Goal: Task Accomplishment & Management: Use online tool/utility

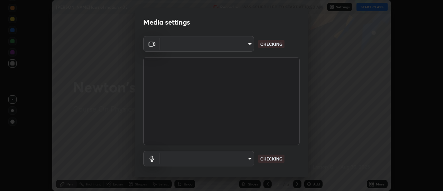
scroll to position [5, 0]
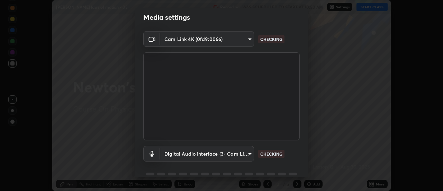
type input "985e4b1f72fc3b9494b48cef3b79fe3b682f9ae0bb15c20acfe574fe2aaad349"
type input "618656b63b7f9ee0ab6491a194f7017e5cc5f8d223736be4f163d7efcd640cbd"
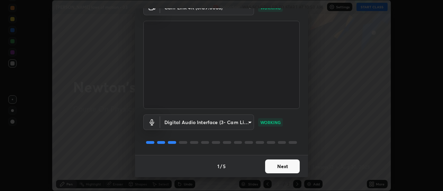
click at [280, 167] on button "Next" at bounding box center [282, 166] width 35 height 14
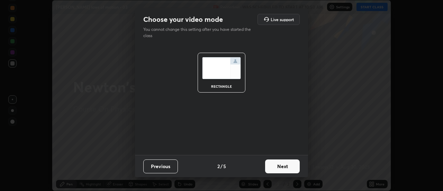
scroll to position [0, 0]
click at [279, 169] on button "Next" at bounding box center [282, 166] width 35 height 14
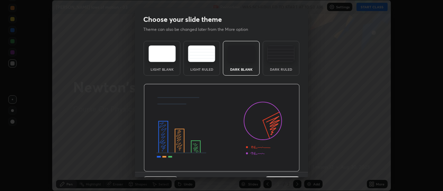
click at [279, 171] on img at bounding box center [222, 128] width 156 height 88
click at [281, 169] on img at bounding box center [222, 128] width 156 height 88
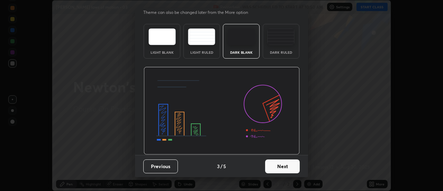
click at [280, 170] on button "Next" at bounding box center [282, 166] width 35 height 14
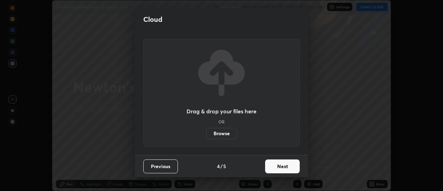
click at [282, 170] on button "Next" at bounding box center [282, 166] width 35 height 14
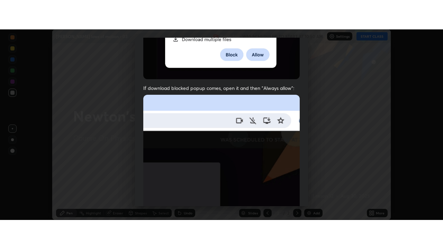
scroll to position [177, 0]
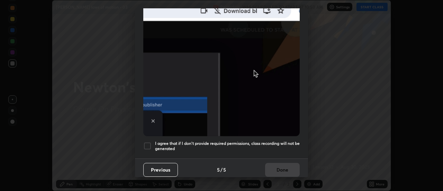
click at [253, 145] on h5 "I agree that if I don't provide required permissions, class recording will not …" at bounding box center [227, 145] width 145 height 11
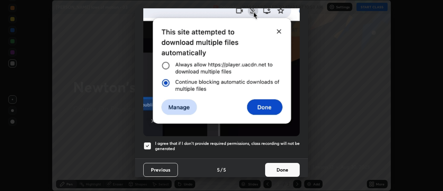
click at [272, 147] on h5 "I agree that if I don't provide required permissions, class recording will not …" at bounding box center [227, 145] width 145 height 11
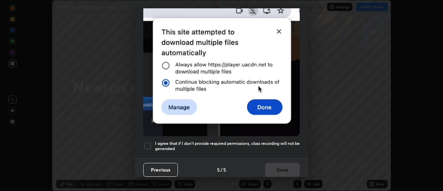
click at [269, 147] on h5 "I agree that if I don't provide required permissions, class recording will not …" at bounding box center [227, 145] width 145 height 11
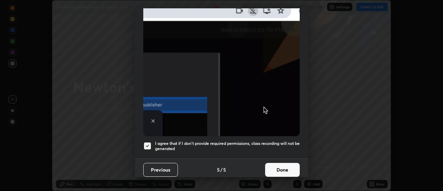
click at [283, 167] on button "Done" at bounding box center [282, 170] width 35 height 14
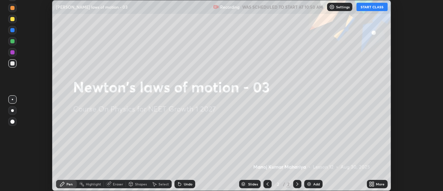
click at [372, 185] on icon at bounding box center [373, 185] width 2 height 2
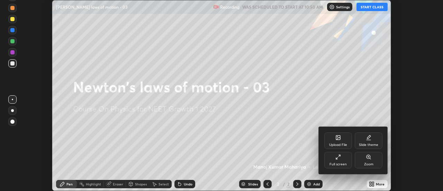
click at [332, 163] on div "Full screen" at bounding box center [337, 163] width 17 height 3
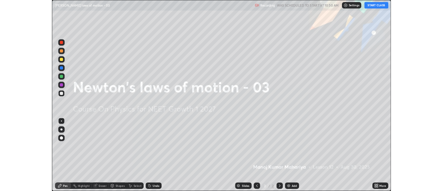
scroll to position [249, 443]
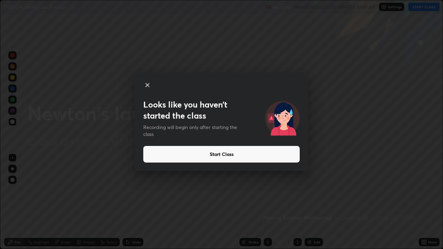
click at [289, 160] on button "Start Class" at bounding box center [221, 154] width 156 height 17
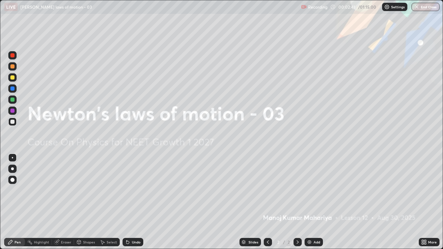
click at [308, 190] on img at bounding box center [309, 242] width 6 height 6
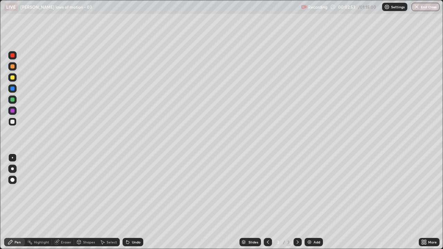
click at [14, 190] on div "Pen" at bounding box center [14, 242] width 21 height 8
click at [12, 122] on div at bounding box center [12, 122] width 4 height 4
click at [12, 170] on div at bounding box center [12, 168] width 3 height 3
click at [13, 170] on div at bounding box center [12, 169] width 8 height 8
click at [127, 190] on icon at bounding box center [127, 242] width 3 height 3
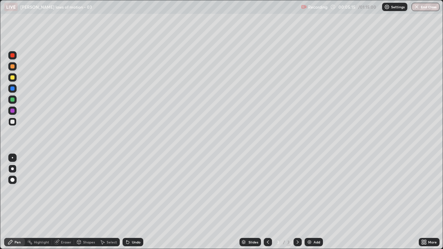
click at [127, 190] on icon at bounding box center [127, 242] width 3 height 3
click at [129, 190] on icon at bounding box center [128, 242] width 6 height 6
click at [126, 190] on icon at bounding box center [127, 242] width 3 height 3
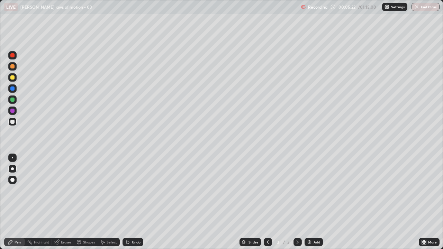
click at [126, 190] on icon at bounding box center [127, 242] width 3 height 3
click at [127, 190] on icon at bounding box center [127, 242] width 3 height 3
click at [128, 190] on icon at bounding box center [128, 242] width 6 height 6
click at [126, 190] on icon at bounding box center [127, 242] width 3 height 3
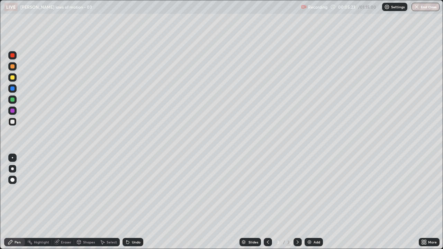
click at [127, 190] on icon at bounding box center [127, 242] width 3 height 3
click at [129, 190] on icon at bounding box center [128, 242] width 6 height 6
click at [126, 190] on icon at bounding box center [127, 242] width 3 height 3
click at [125, 190] on icon at bounding box center [128, 242] width 6 height 6
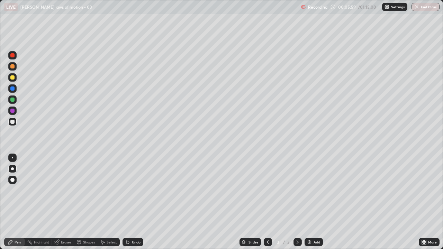
click at [126, 190] on icon at bounding box center [127, 242] width 3 height 3
click at [128, 190] on icon at bounding box center [127, 242] width 3 height 3
click at [127, 190] on icon at bounding box center [127, 242] width 3 height 3
click at [126, 190] on icon at bounding box center [127, 242] width 3 height 3
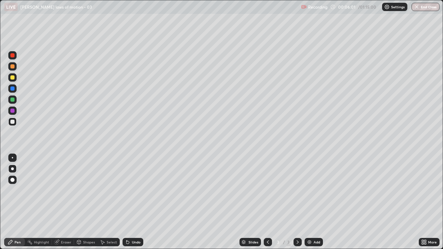
click at [126, 190] on icon at bounding box center [127, 242] width 3 height 3
click at [9, 121] on div at bounding box center [12, 122] width 8 height 8
click at [13, 77] on div at bounding box center [12, 77] width 4 height 4
click at [9, 178] on div at bounding box center [12, 180] width 8 height 8
click at [12, 169] on div at bounding box center [12, 168] width 3 height 3
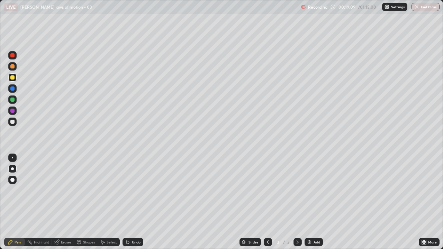
click at [312, 190] on div "Add" at bounding box center [313, 242] width 18 height 8
click at [12, 120] on div at bounding box center [12, 122] width 4 height 4
click at [1, 4] on div "LIVE [PERSON_NAME] laws of motion - 03 Recording 00:20:14 / 01:15:00 Settings E…" at bounding box center [221, 7] width 443 height 14
click at [88, 190] on div "Shapes" at bounding box center [89, 241] width 12 height 3
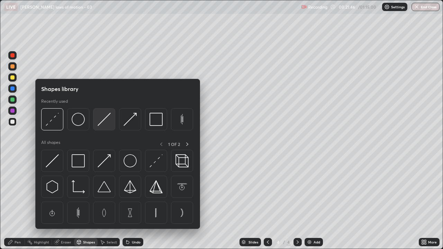
click at [103, 121] on img at bounding box center [104, 119] width 13 height 13
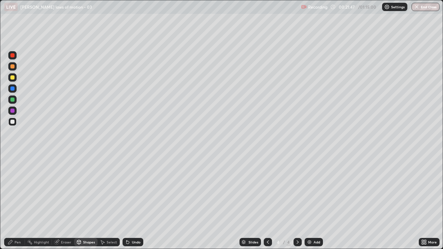
click at [12, 77] on div at bounding box center [12, 77] width 4 height 4
click at [86, 190] on div "Shapes" at bounding box center [89, 241] width 12 height 3
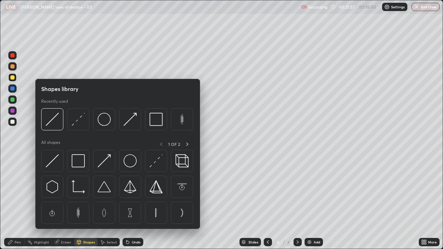
click at [12, 122] on div at bounding box center [12, 122] width 4 height 4
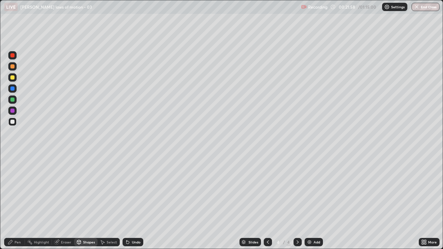
click at [10, 121] on div at bounding box center [12, 122] width 4 height 4
click at [107, 190] on div "Select" at bounding box center [109, 242] width 22 height 8
click at [85, 190] on div "Shapes" at bounding box center [86, 242] width 24 height 8
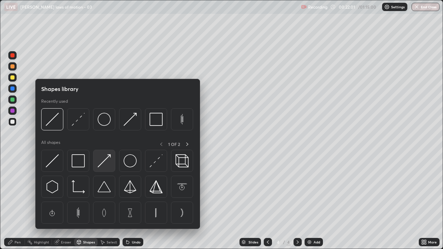
click at [106, 162] on img at bounding box center [104, 160] width 13 height 13
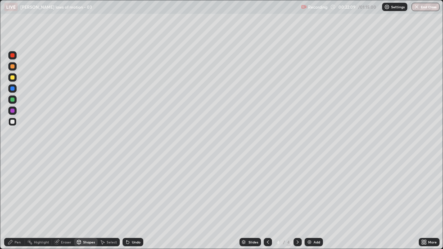
click at [18, 190] on div "Pen" at bounding box center [14, 242] width 21 height 8
click at [12, 122] on div at bounding box center [12, 122] width 4 height 4
click at [85, 190] on div "Shapes" at bounding box center [89, 241] width 12 height 3
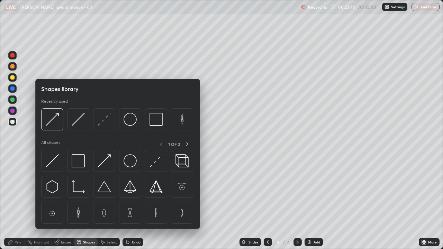
click at [11, 100] on div at bounding box center [12, 100] width 4 height 4
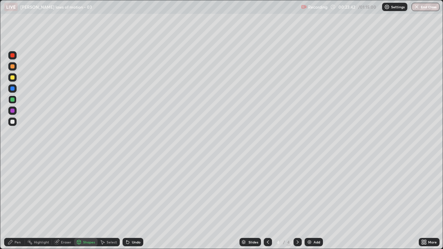
click at [88, 190] on div "Shapes" at bounding box center [86, 242] width 24 height 8
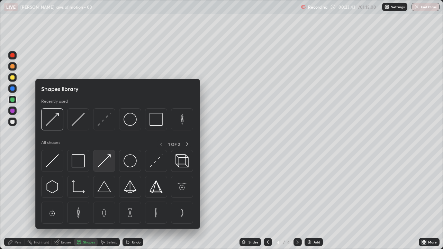
click at [104, 162] on img at bounding box center [104, 160] width 13 height 13
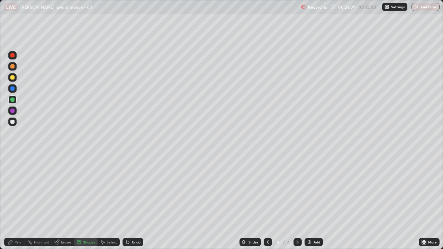
click at [19, 190] on div "Pen" at bounding box center [18, 241] width 6 height 3
click at [12, 122] on div at bounding box center [12, 122] width 4 height 4
click at [126, 190] on icon at bounding box center [126, 240] width 1 height 1
click at [13, 79] on div at bounding box center [12, 77] width 4 height 4
click at [307, 190] on img at bounding box center [309, 242] width 6 height 6
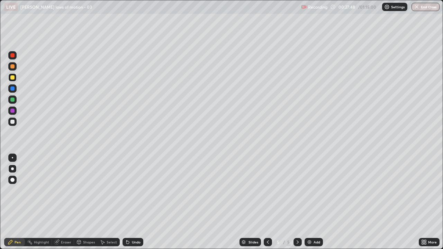
click at [96, 2] on div "LIVE [PERSON_NAME] laws of motion - 03" at bounding box center [151, 7] width 294 height 14
click at [267, 190] on icon at bounding box center [268, 242] width 6 height 6
click at [297, 190] on icon at bounding box center [298, 242] width 6 height 6
click at [265, 190] on div at bounding box center [268, 242] width 8 height 8
click at [297, 190] on icon at bounding box center [298, 242] width 6 height 6
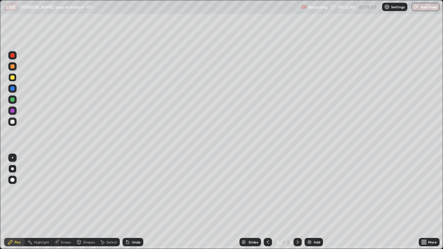
click at [267, 190] on icon at bounding box center [268, 242] width 6 height 6
click at [297, 190] on icon at bounding box center [298, 242] width 6 height 6
click at [13, 122] on div at bounding box center [12, 122] width 4 height 4
click at [126, 190] on icon at bounding box center [127, 242] width 3 height 3
click at [127, 190] on icon at bounding box center [127, 242] width 3 height 3
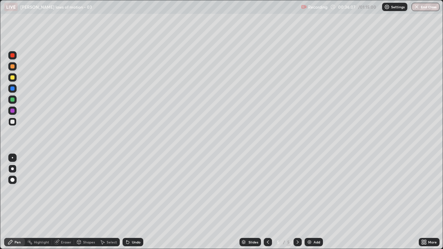
click at [129, 190] on icon at bounding box center [128, 242] width 6 height 6
click at [128, 190] on icon at bounding box center [127, 242] width 3 height 3
click at [127, 190] on icon at bounding box center [127, 242] width 3 height 3
click at [129, 190] on div "Undo" at bounding box center [132, 242] width 21 height 8
click at [127, 190] on icon at bounding box center [127, 242] width 3 height 3
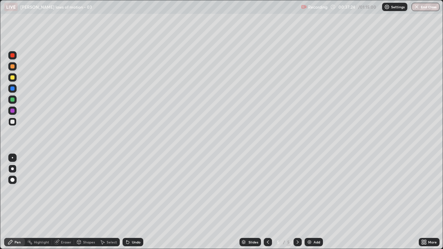
click at [12, 122] on div at bounding box center [12, 122] width 4 height 4
click at [11, 79] on div at bounding box center [12, 77] width 4 height 4
click at [309, 190] on img at bounding box center [309, 242] width 6 height 6
click at [129, 190] on div "Undo" at bounding box center [132, 242] width 21 height 8
click at [127, 190] on div "Undo" at bounding box center [132, 242] width 21 height 8
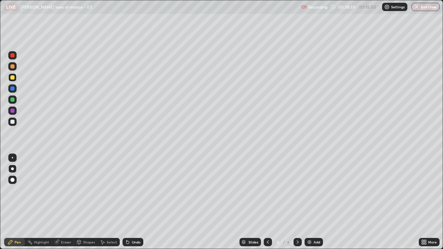
click at [125, 190] on div "Undo" at bounding box center [132, 242] width 21 height 8
click at [13, 121] on div at bounding box center [12, 122] width 4 height 4
click at [267, 190] on icon at bounding box center [268, 242] width 6 height 6
click at [296, 190] on div at bounding box center [297, 242] width 8 height 8
click at [267, 190] on icon at bounding box center [268, 242] width 6 height 6
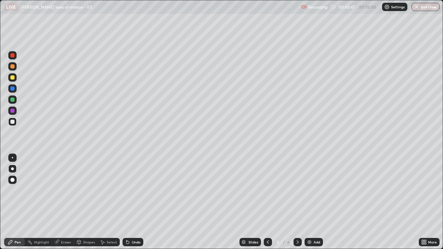
click at [297, 190] on icon at bounding box center [298, 242] width 6 height 6
click at [12, 123] on div at bounding box center [12, 122] width 4 height 4
click at [127, 190] on icon at bounding box center [127, 242] width 3 height 3
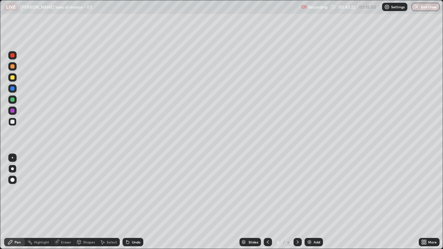
click at [126, 190] on icon at bounding box center [126, 240] width 1 height 1
click at [127, 190] on icon at bounding box center [127, 242] width 3 height 3
click at [126, 190] on icon at bounding box center [127, 242] width 3 height 3
click at [125, 190] on icon at bounding box center [128, 242] width 6 height 6
click at [127, 190] on icon at bounding box center [127, 242] width 3 height 3
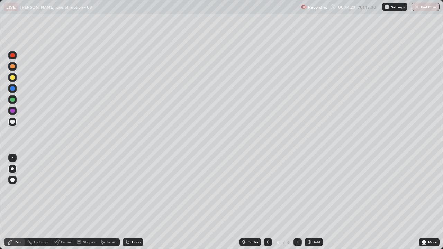
click at [127, 190] on icon at bounding box center [127, 242] width 3 height 3
click at [129, 190] on icon at bounding box center [128, 242] width 6 height 6
click at [130, 190] on div "Undo" at bounding box center [132, 242] width 21 height 8
click at [129, 190] on icon at bounding box center [128, 242] width 6 height 6
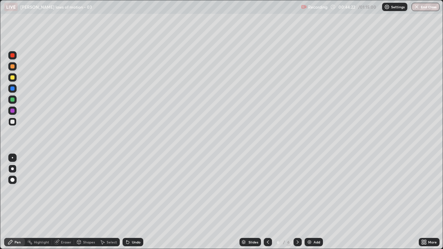
click at [127, 190] on icon at bounding box center [127, 242] width 3 height 3
click at [126, 190] on icon at bounding box center [127, 242] width 3 height 3
click at [127, 190] on icon at bounding box center [127, 242] width 3 height 3
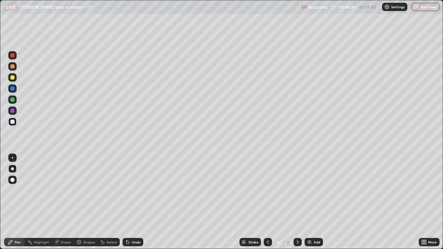
click at [127, 190] on icon at bounding box center [127, 242] width 3 height 3
click at [126, 190] on icon at bounding box center [127, 242] width 3 height 3
click at [128, 190] on icon at bounding box center [128, 242] width 6 height 6
click at [86, 190] on div "Shapes" at bounding box center [89, 241] width 12 height 3
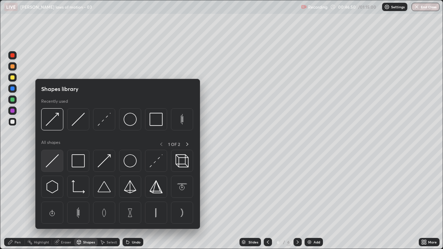
click at [51, 162] on img at bounding box center [52, 160] width 13 height 13
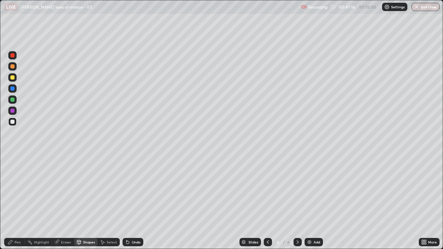
click at [16, 190] on div "Pen" at bounding box center [14, 242] width 21 height 8
click at [13, 123] on div at bounding box center [12, 122] width 4 height 4
click at [126, 190] on icon at bounding box center [127, 242] width 3 height 3
click at [125, 190] on div "Undo" at bounding box center [132, 242] width 21 height 8
click at [126, 190] on div "Undo" at bounding box center [132, 242] width 21 height 8
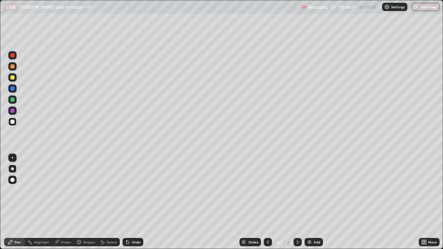
click at [122, 190] on div "Undo" at bounding box center [132, 242] width 21 height 8
click at [12, 122] on div at bounding box center [12, 122] width 4 height 4
click at [12, 111] on div at bounding box center [12, 111] width 4 height 4
click at [87, 190] on div "Shapes" at bounding box center [86, 242] width 24 height 8
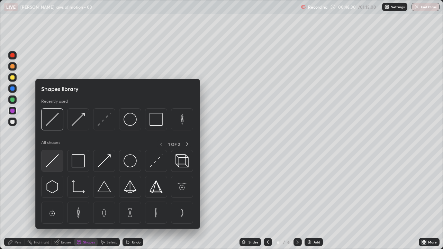
click at [53, 161] on img at bounding box center [52, 160] width 13 height 13
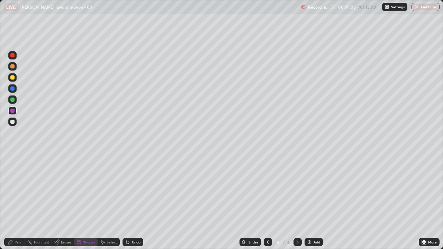
click at [17, 190] on div "Pen" at bounding box center [18, 241] width 6 height 3
click at [308, 190] on img at bounding box center [309, 242] width 6 height 6
click at [12, 122] on div at bounding box center [12, 122] width 4 height 4
click at [109, 190] on div "Select" at bounding box center [112, 241] width 10 height 3
click at [87, 190] on div "Shapes" at bounding box center [89, 241] width 12 height 3
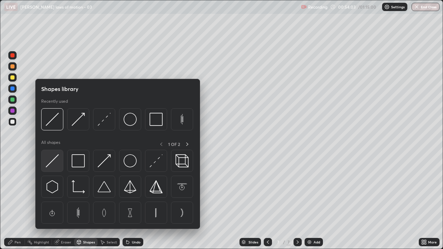
click at [56, 159] on img at bounding box center [52, 160] width 13 height 13
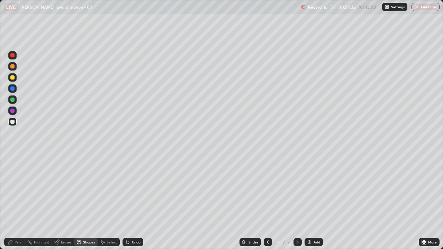
click at [13, 79] on div at bounding box center [12, 77] width 4 height 4
click at [18, 190] on div "Pen" at bounding box center [18, 241] width 6 height 3
click at [13, 76] on div at bounding box center [12, 77] width 4 height 4
click at [12, 77] on div at bounding box center [12, 77] width 4 height 4
click at [126, 190] on icon at bounding box center [128, 242] width 6 height 6
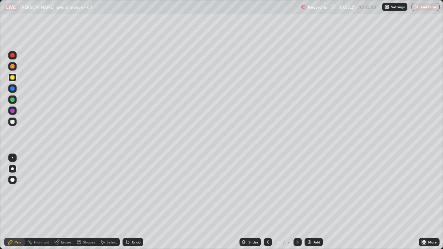
click at [13, 121] on div at bounding box center [12, 122] width 4 height 4
click at [126, 190] on icon at bounding box center [127, 242] width 3 height 3
click at [127, 190] on icon at bounding box center [127, 242] width 3 height 3
click at [306, 190] on img at bounding box center [309, 242] width 6 height 6
click at [267, 190] on icon at bounding box center [268, 242] width 6 height 6
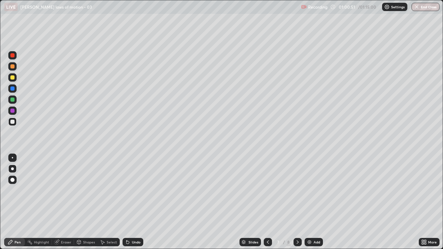
click at [297, 190] on icon at bounding box center [298, 242] width 6 height 6
click at [267, 190] on icon at bounding box center [268, 241] width 2 height 3
click at [297, 190] on icon at bounding box center [298, 242] width 6 height 6
click at [267, 190] on icon at bounding box center [268, 242] width 6 height 6
click at [298, 190] on icon at bounding box center [298, 242] width 6 height 6
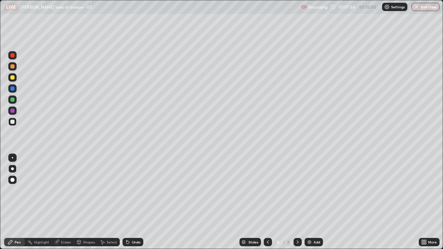
click at [305, 190] on div "Add" at bounding box center [313, 242] width 18 height 8
click at [12, 123] on div at bounding box center [12, 122] width 4 height 4
click at [126, 190] on icon at bounding box center [127, 242] width 3 height 3
click at [433, 8] on button "End Class" at bounding box center [425, 7] width 27 height 8
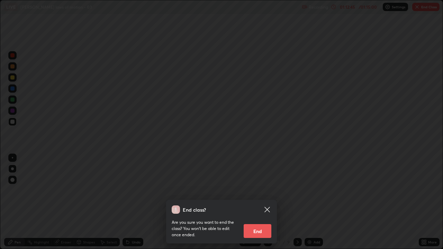
click at [264, 190] on button "End" at bounding box center [257, 231] width 28 height 14
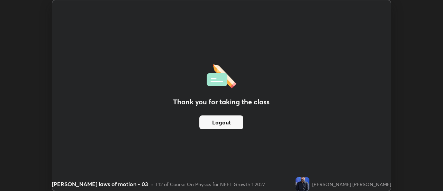
scroll to position [34393, 34140]
